Goal: Task Accomplishment & Management: Use online tool/utility

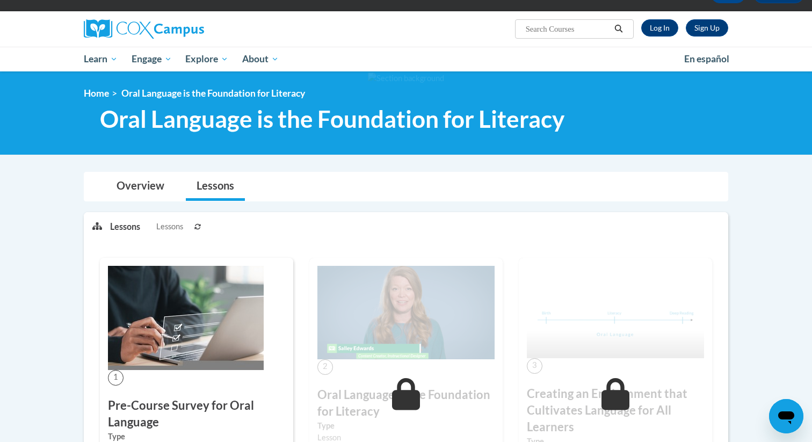
scroll to position [70, 0]
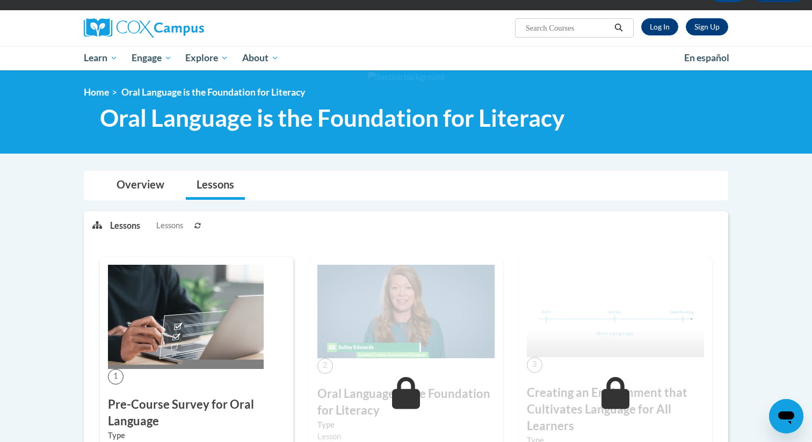
click at [643, 15] on div "Sign Up Log In Search Search..." at bounding box center [516, 23] width 441 height 27
click at [652, 26] on link "Log In" at bounding box center [660, 26] width 37 height 17
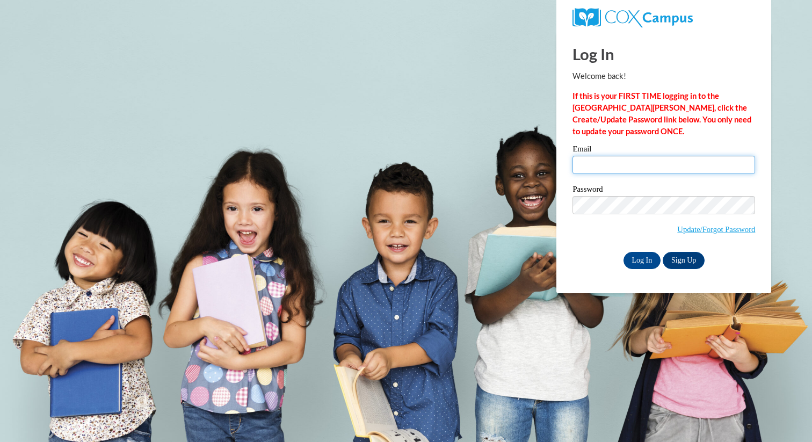
click at [622, 161] on input "Email" at bounding box center [664, 165] width 183 height 18
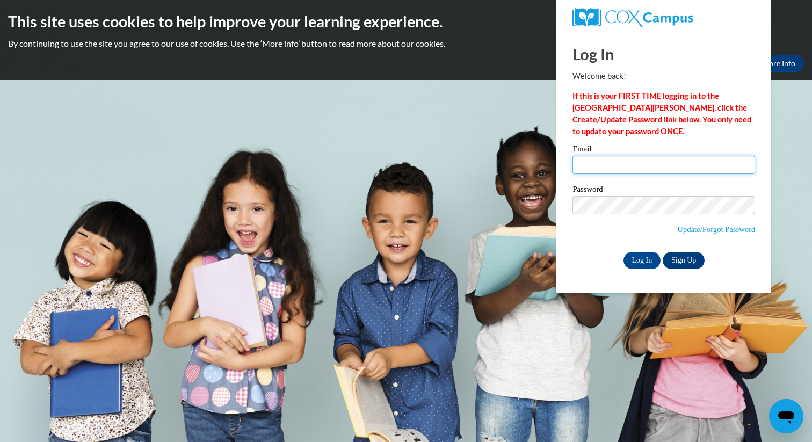
type input "asheldon@butler.edu"
click at [638, 260] on input "Log In" at bounding box center [643, 260] width 38 height 17
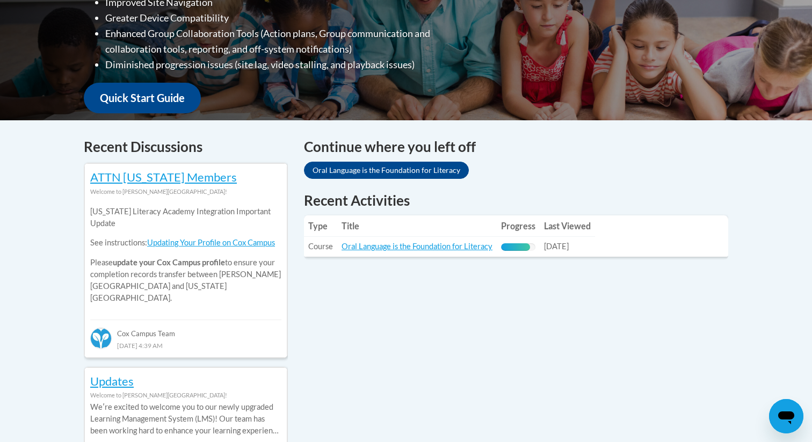
scroll to position [359, 0]
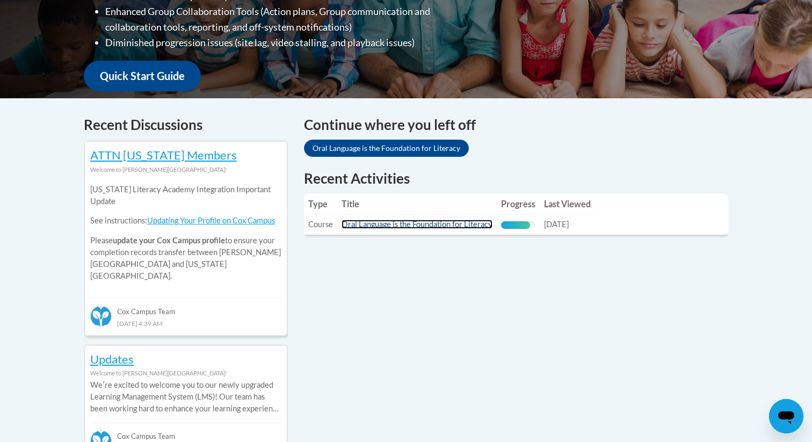
click at [368, 228] on link "Oral Language is the Foundation for Literacy" at bounding box center [417, 224] width 151 height 9
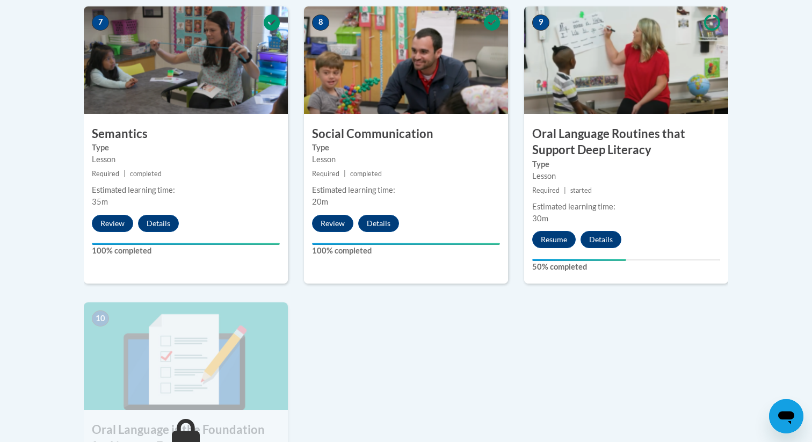
scroll to position [943, 0]
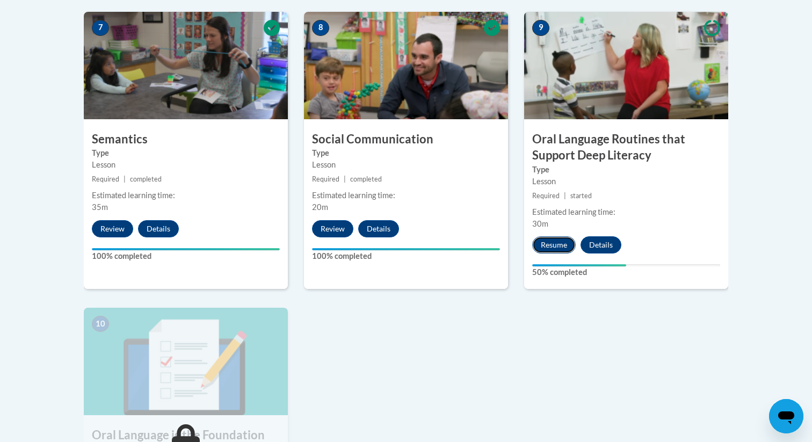
click at [541, 245] on button "Resume" at bounding box center [555, 244] width 44 height 17
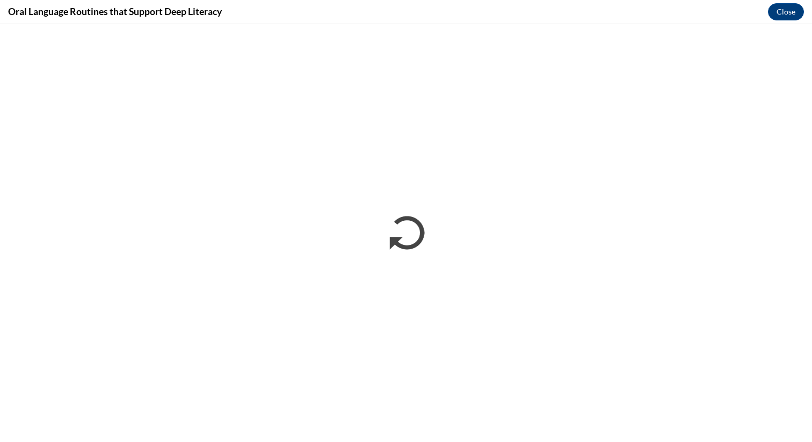
scroll to position [0, 0]
